Goal: Task Accomplishment & Management: Manage account settings

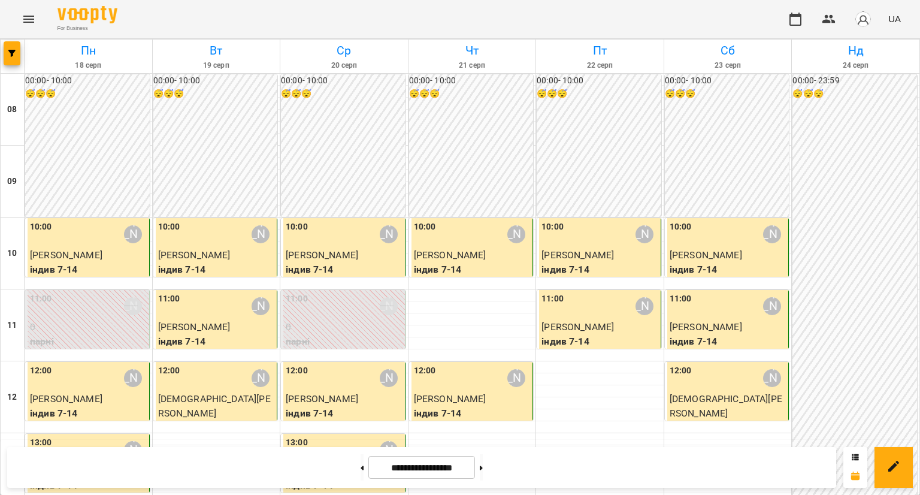
scroll to position [639, 0]
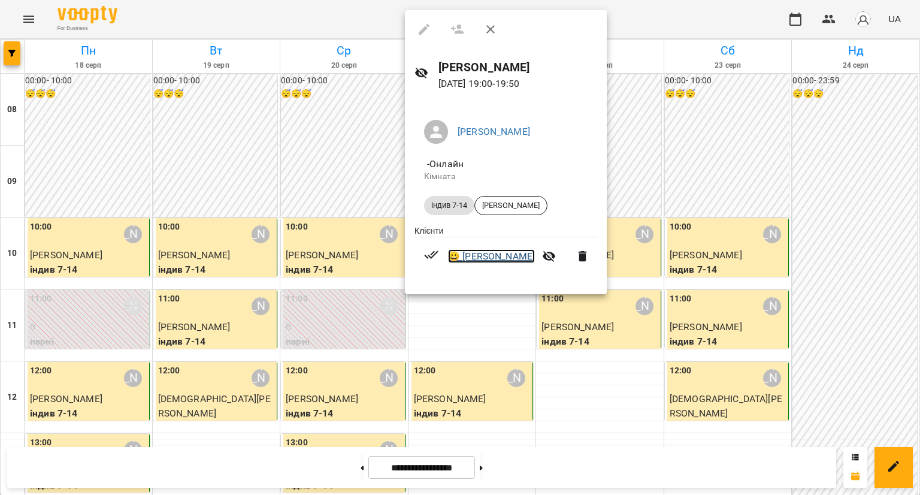
click at [523, 259] on link "😀 [PERSON_NAME]" at bounding box center [491, 256] width 87 height 14
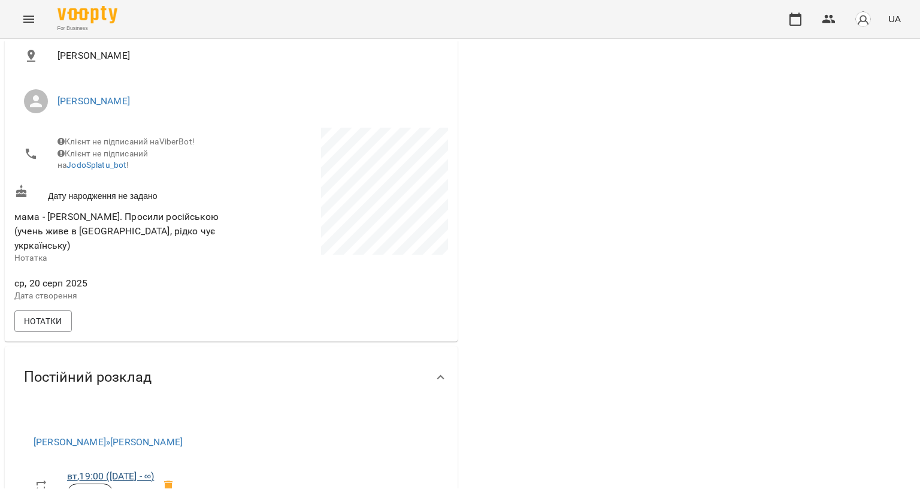
scroll to position [299, 0]
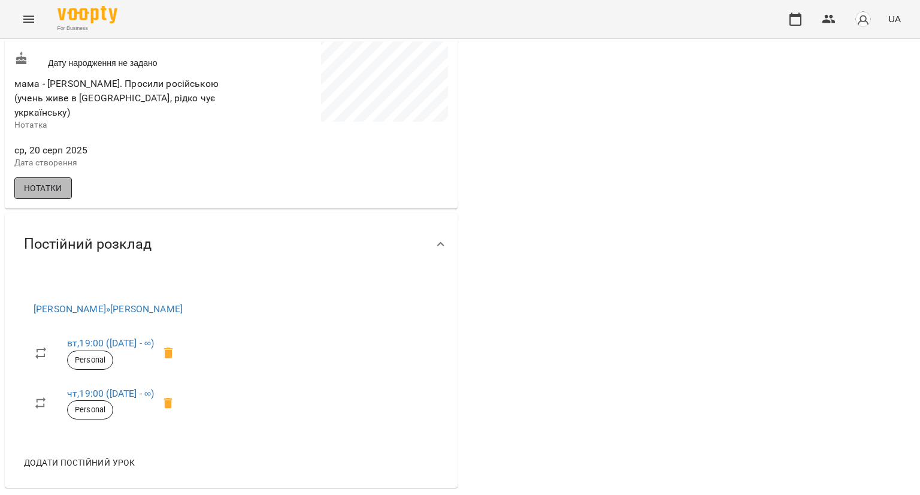
click at [38, 177] on button "Нотатки" at bounding box center [42, 188] width 57 height 22
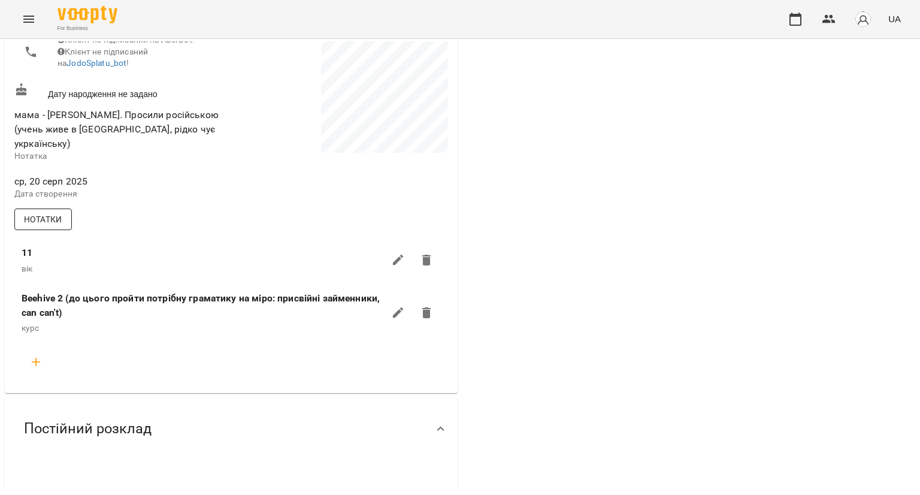
scroll to position [240, 0]
